Goal: Entertainment & Leisure: Consume media (video, audio)

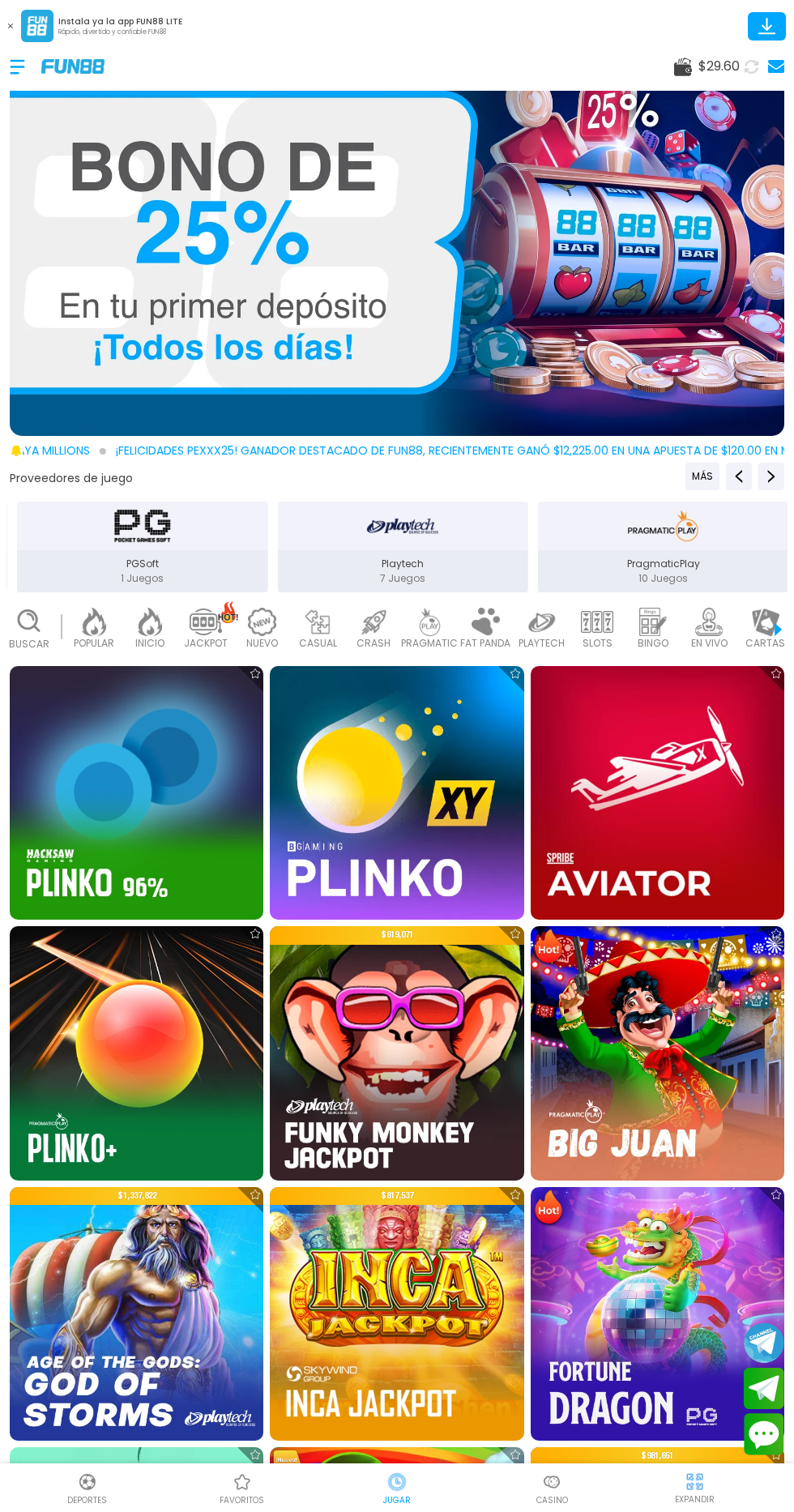
click at [341, 611] on div "17" at bounding box center [341, 612] width 17 height 14
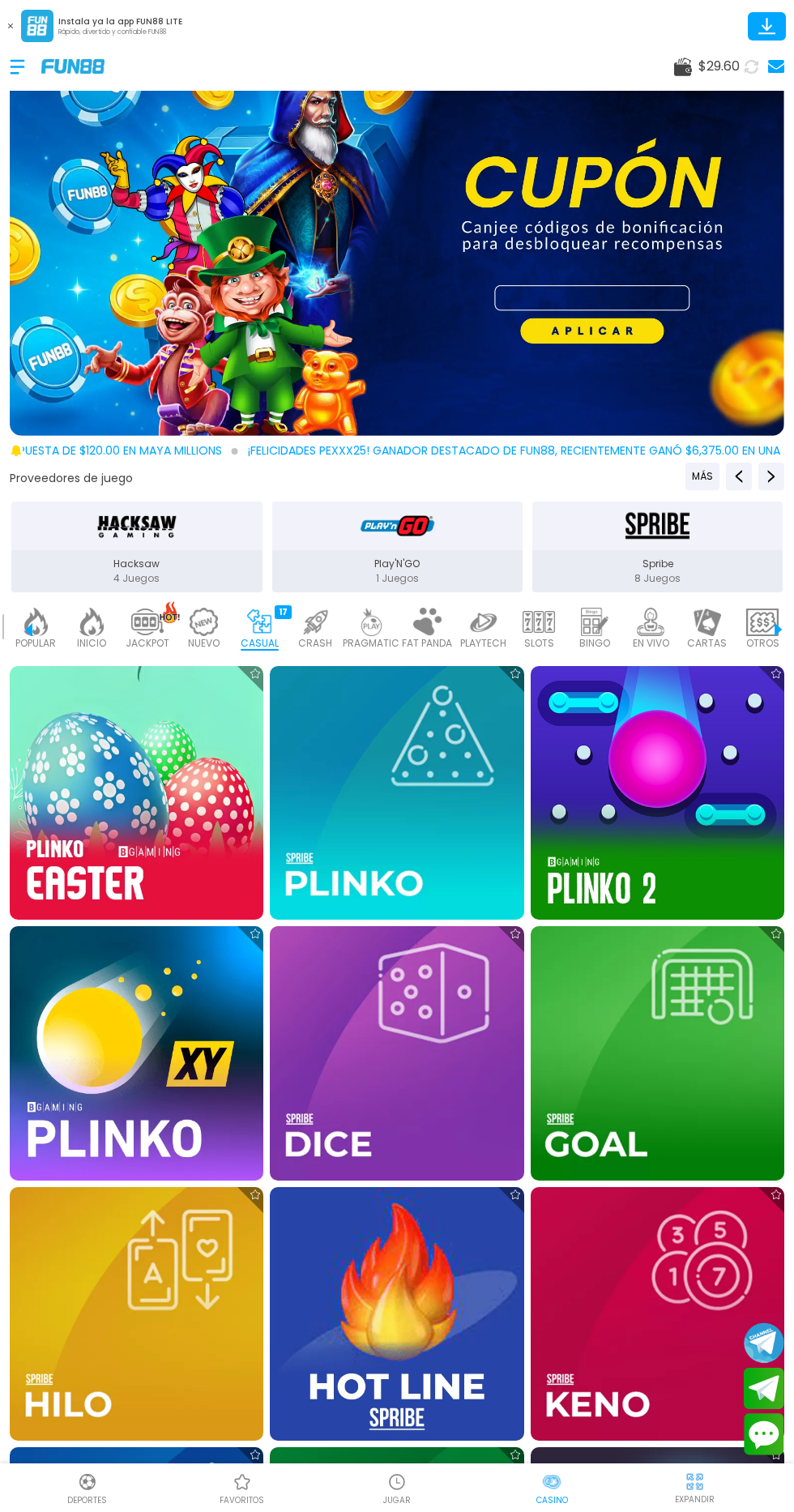
click at [98, 622] on img at bounding box center [92, 622] width 32 height 28
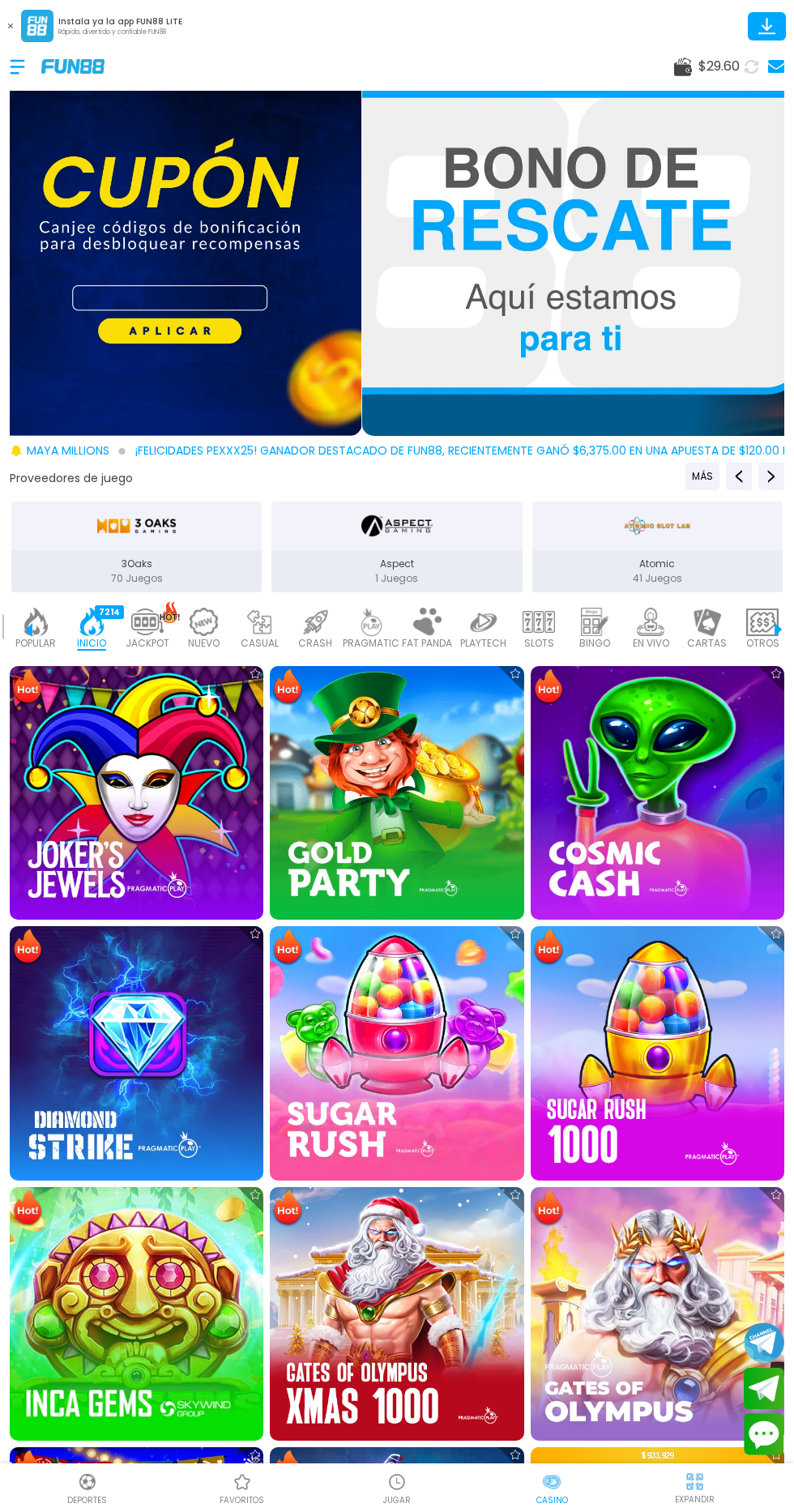
scroll to position [0, 41]
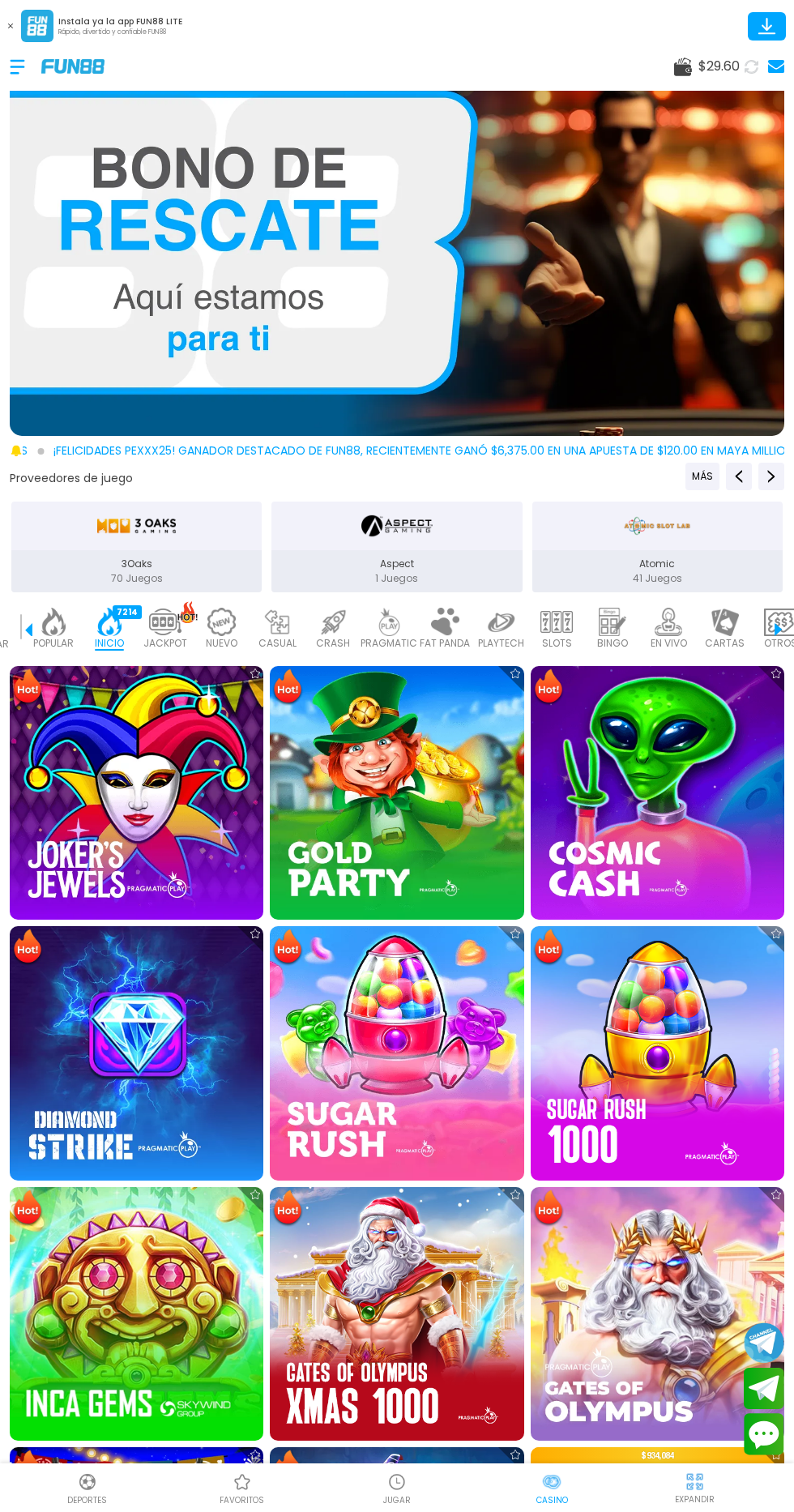
click at [153, 767] on img at bounding box center [136, 793] width 254 height 254
